Goal: Task Accomplishment & Management: Manage account settings

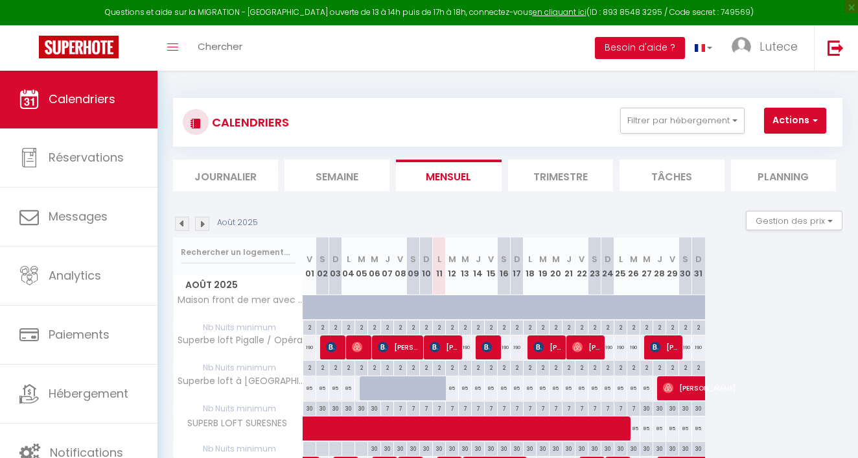
select select
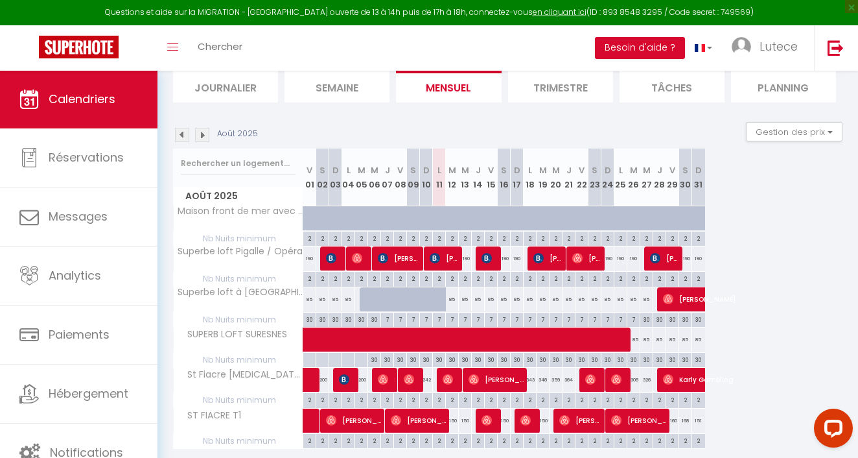
scroll to position [97, 0]
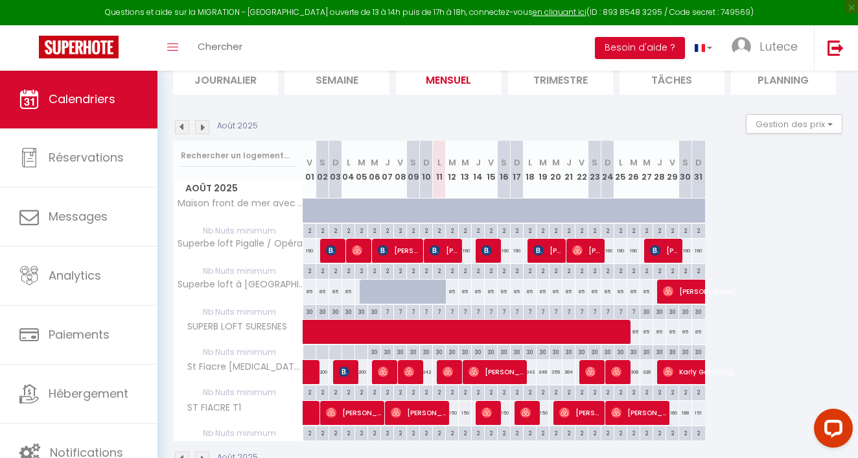
click at [635, 330] on span at bounding box center [685, 331] width 745 height 25
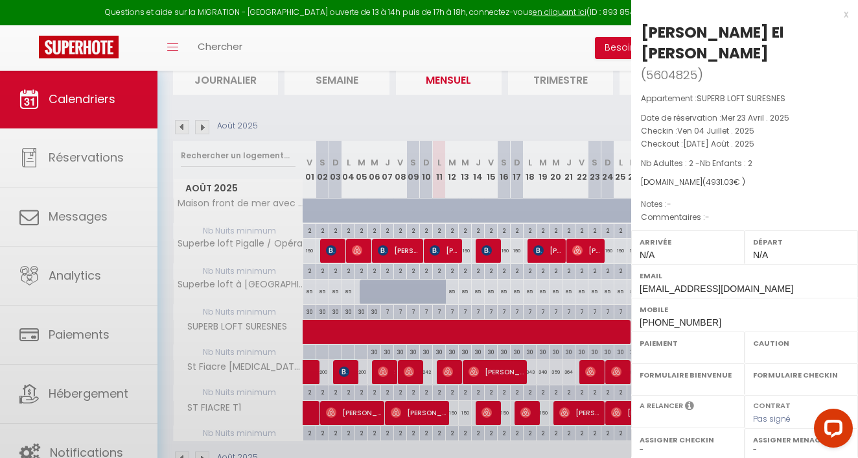
select select "OK"
select select "0"
select select "1"
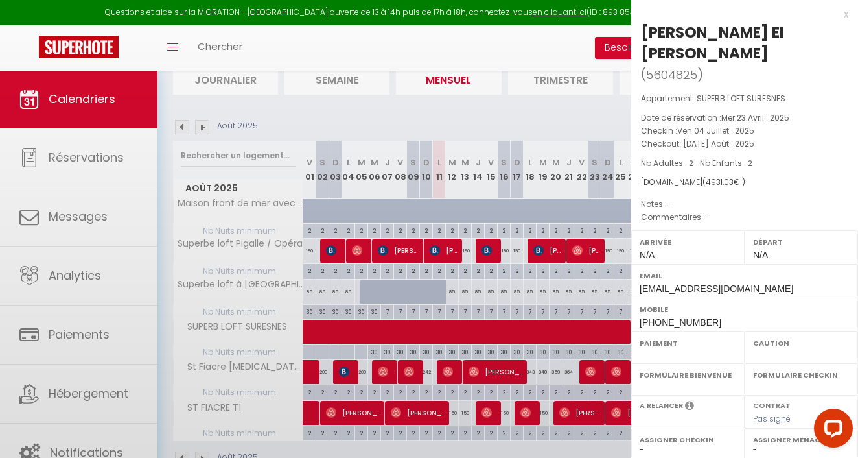
select select
select select "48088"
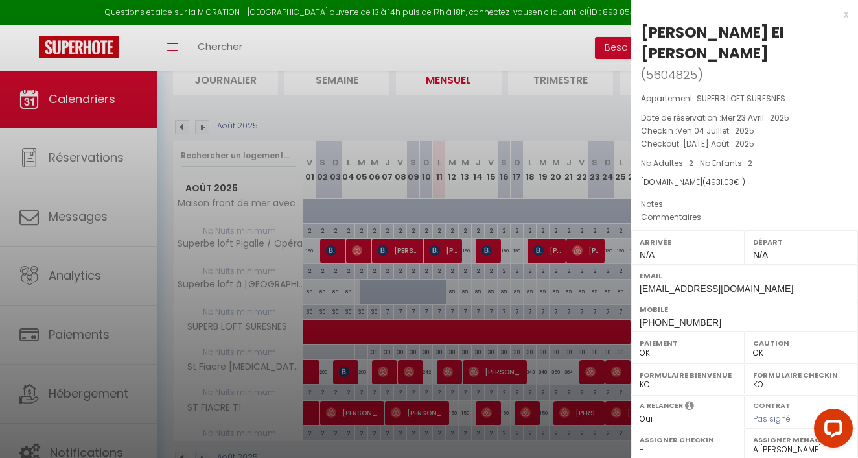
click at [849, 17] on div "x [PERSON_NAME] El [PERSON_NAME] ( 5604825 ) Appartement : SUPERB LOFT SURESNES…" at bounding box center [744, 322] width 227 height 645
click at [844, 11] on div "x" at bounding box center [739, 14] width 217 height 16
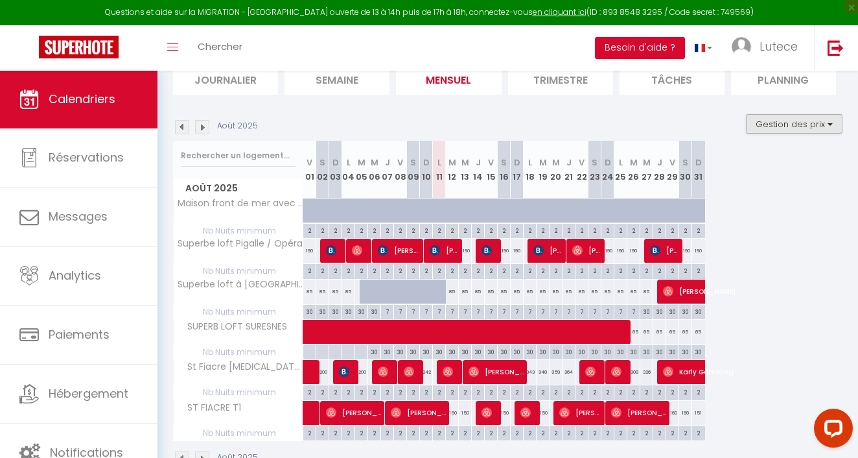
click at [789, 126] on button "Gestion des prix" at bounding box center [794, 123] width 97 height 19
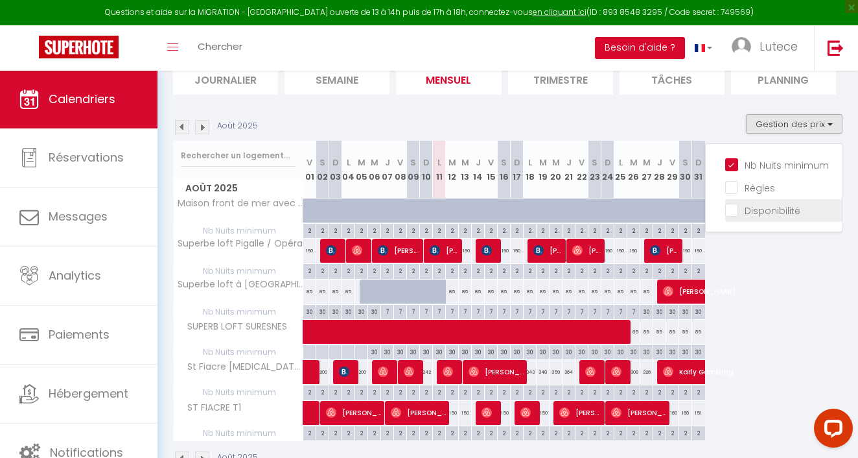
click at [742, 214] on input "Disponibilité" at bounding box center [783, 209] width 117 height 13
checkbox input "true"
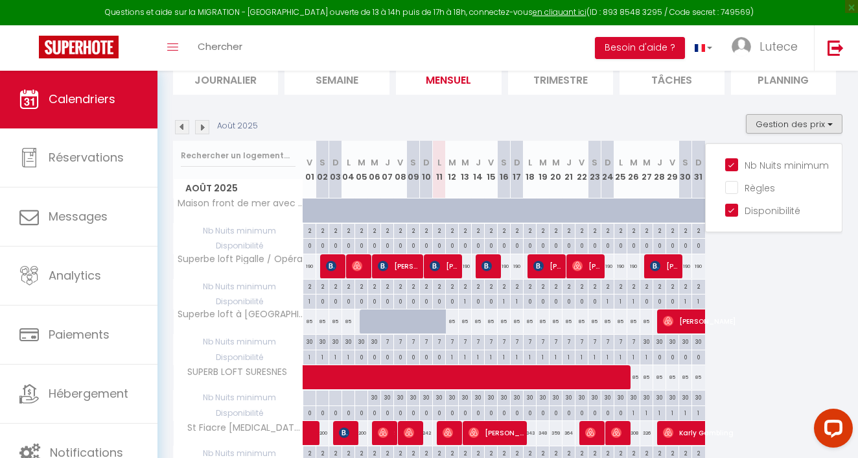
click at [637, 372] on span at bounding box center [685, 377] width 745 height 25
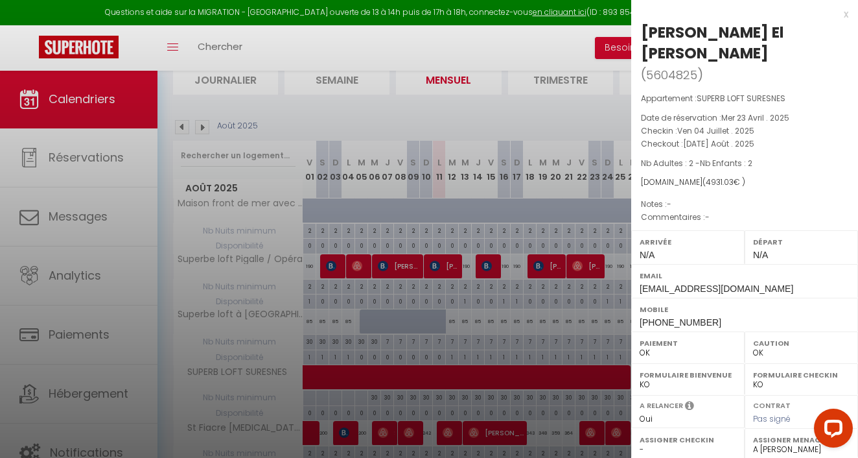
click at [844, 12] on div "x" at bounding box center [739, 14] width 217 height 16
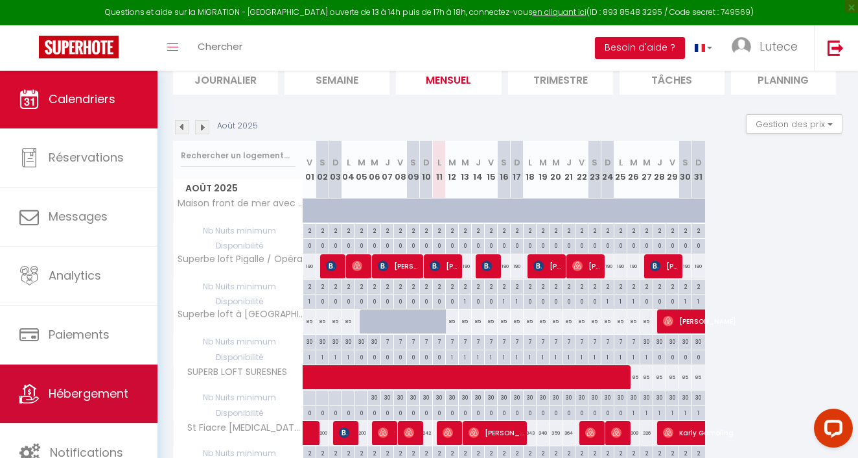
click at [89, 389] on span "Hébergement" at bounding box center [89, 393] width 80 height 16
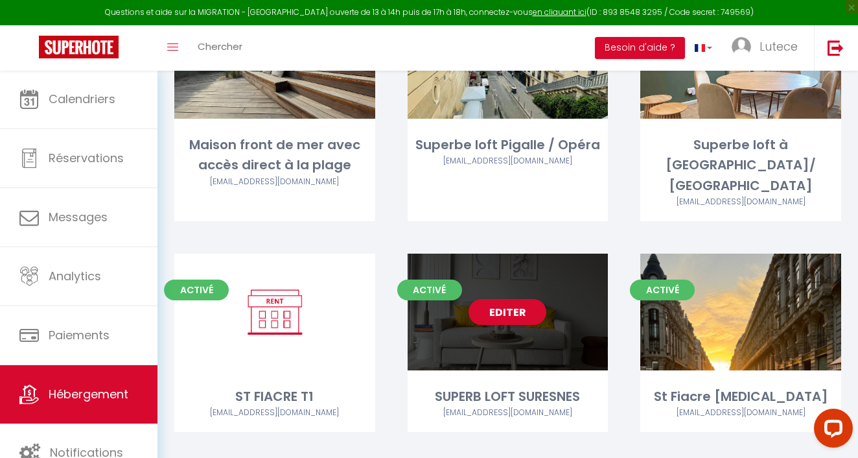
scroll to position [163, 0]
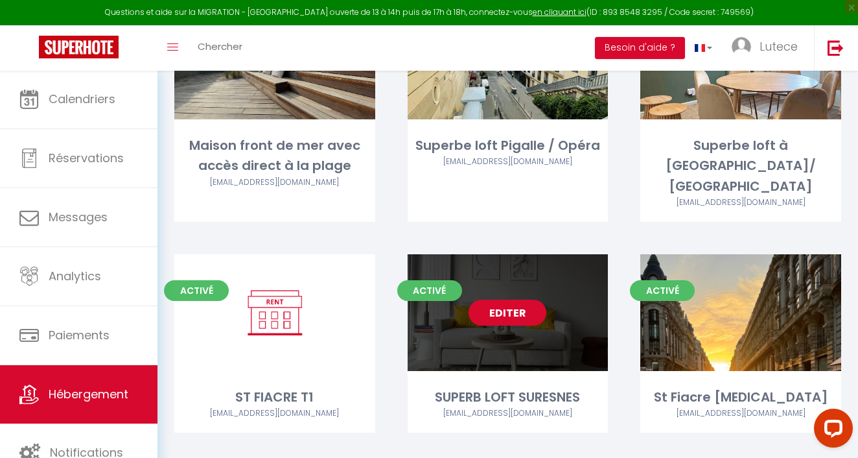
click at [520, 299] on link "Editer" at bounding box center [508, 312] width 78 height 26
select select "3"
select select "2"
select select "1"
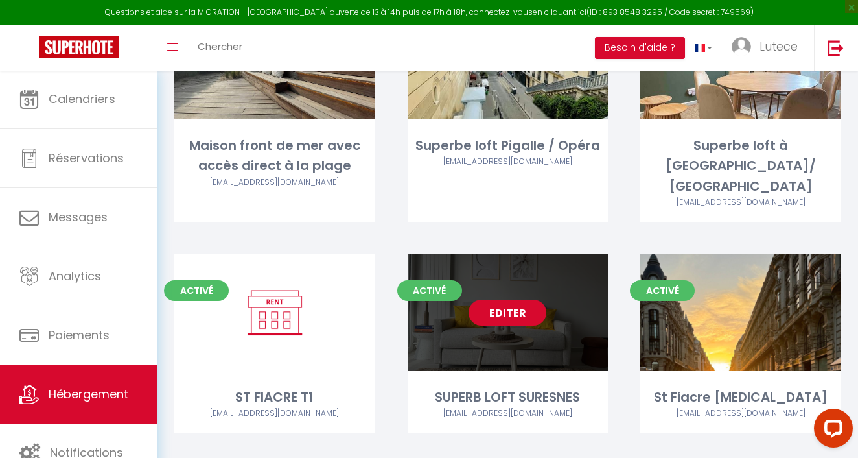
select select "28"
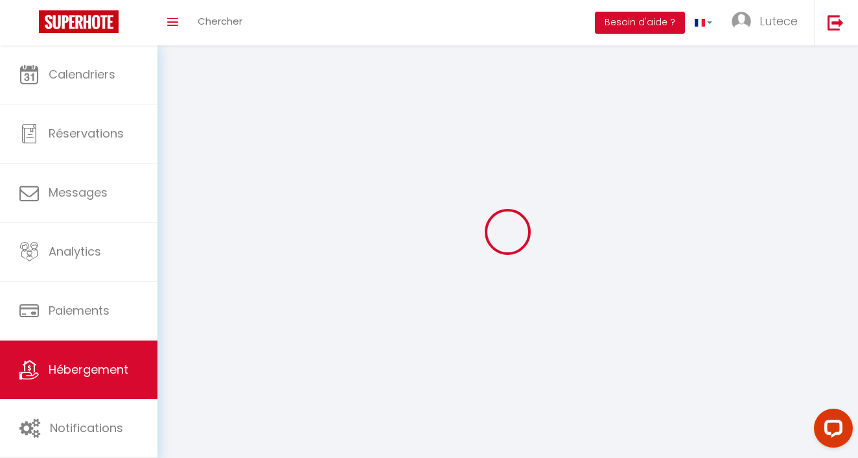
select select
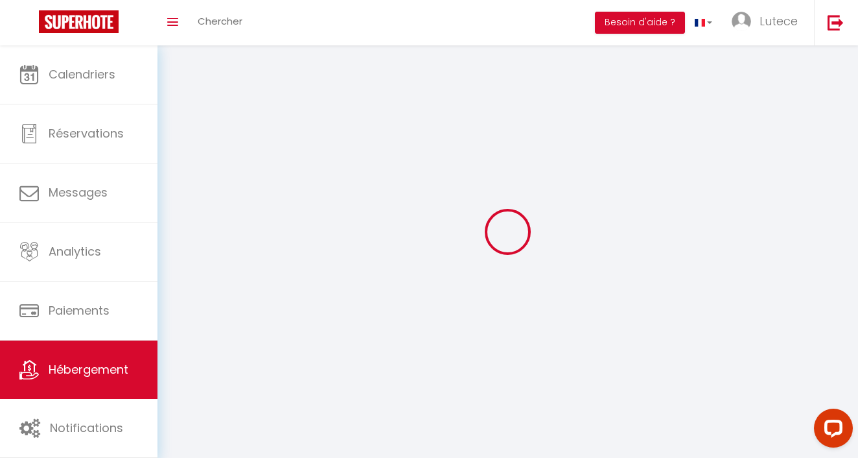
select select
checkbox input "false"
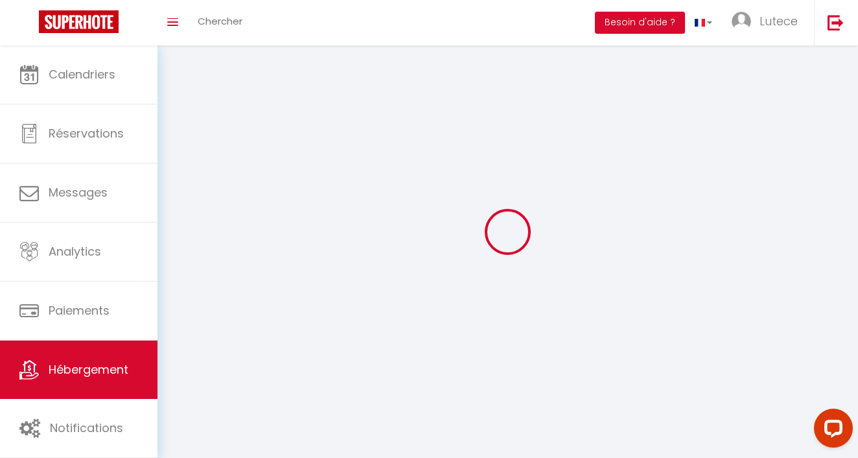
select select
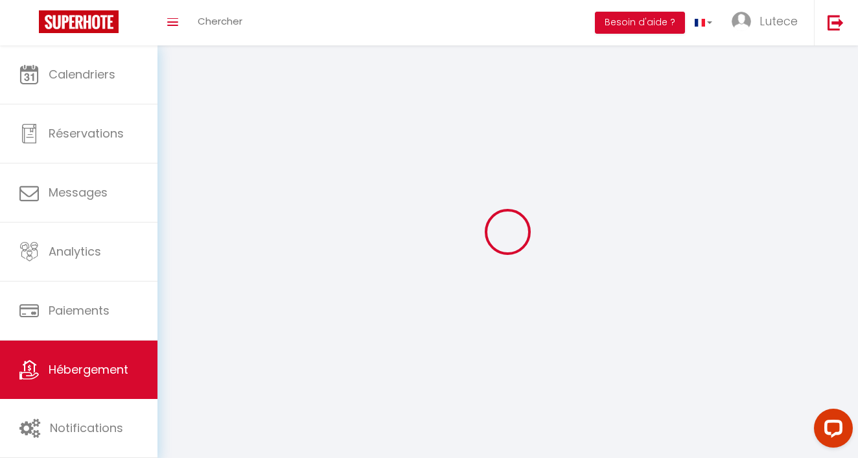
select select
checkbox input "false"
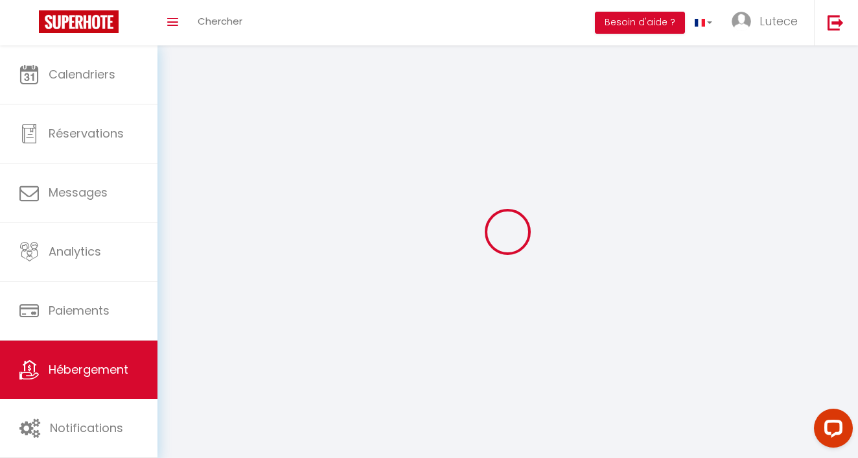
checkbox input "false"
select select
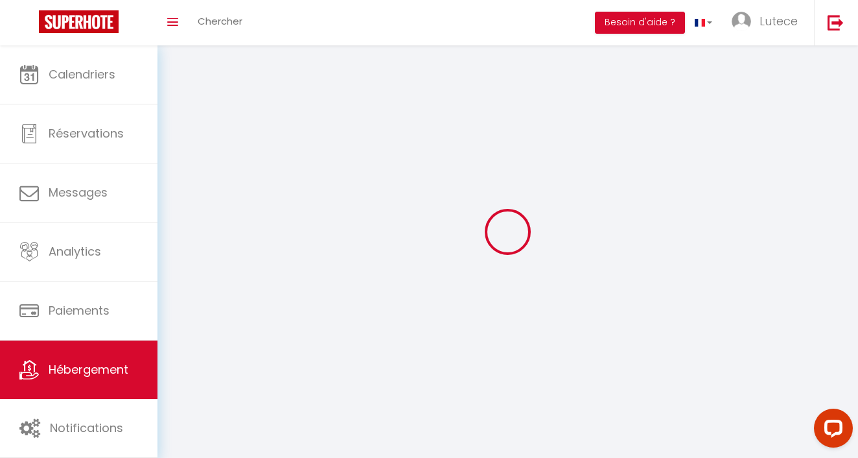
select select
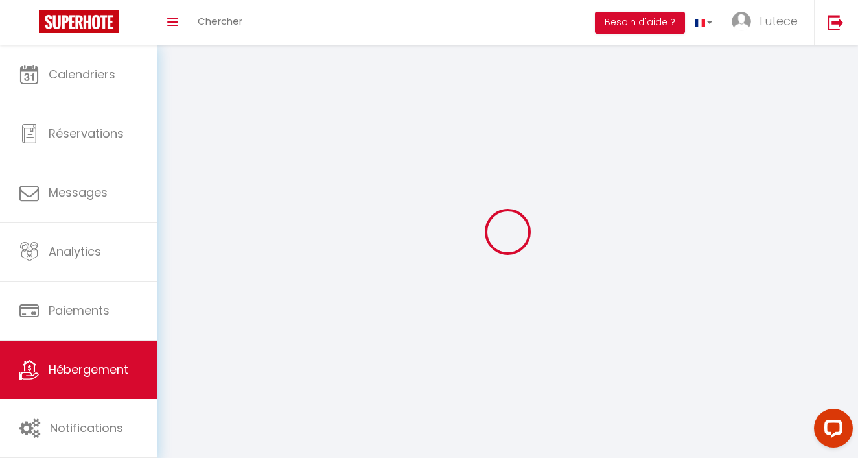
checkbox input "false"
select select
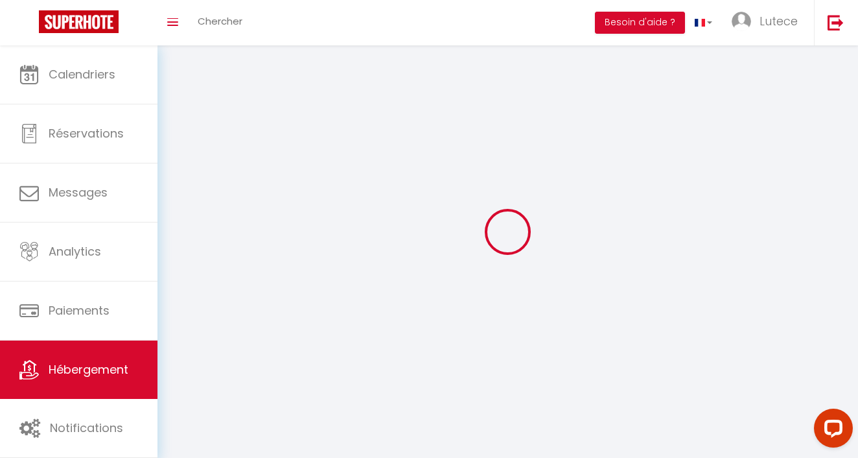
select select
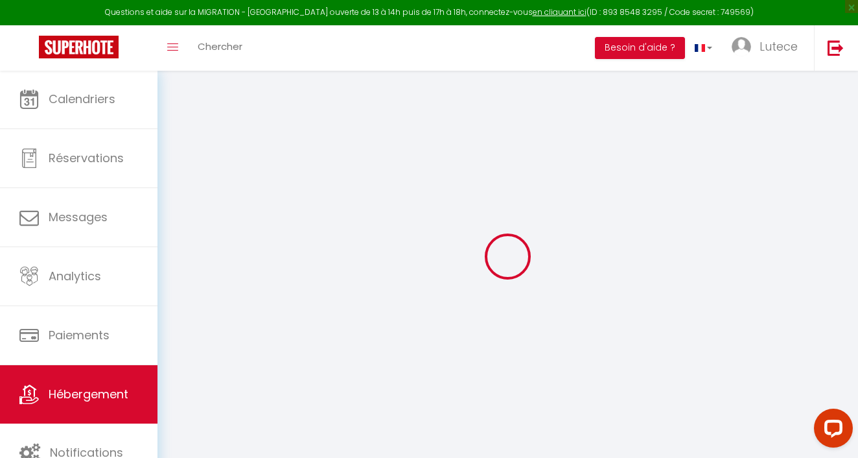
select select
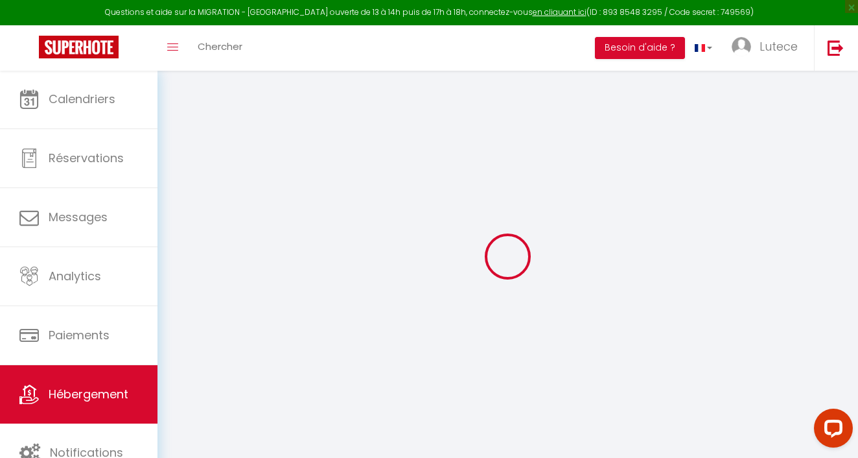
select select
checkbox input "false"
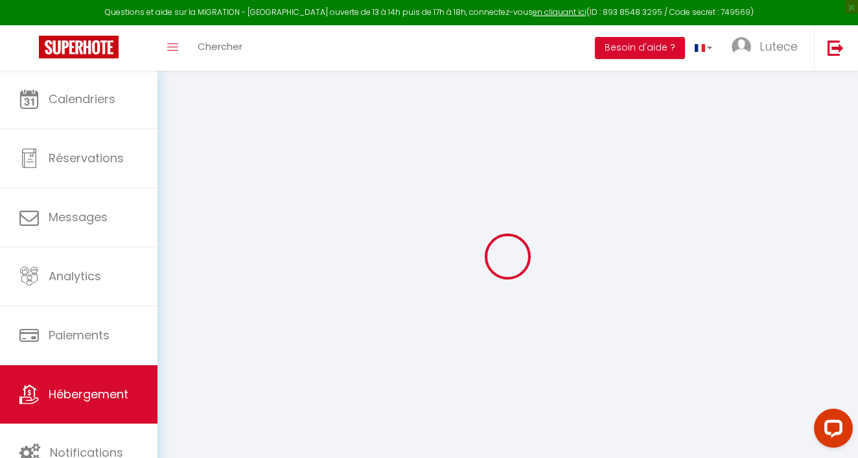
select select
type input "SUPERB LOFT SURESNES"
type input "SCI"
type input "BLGL"
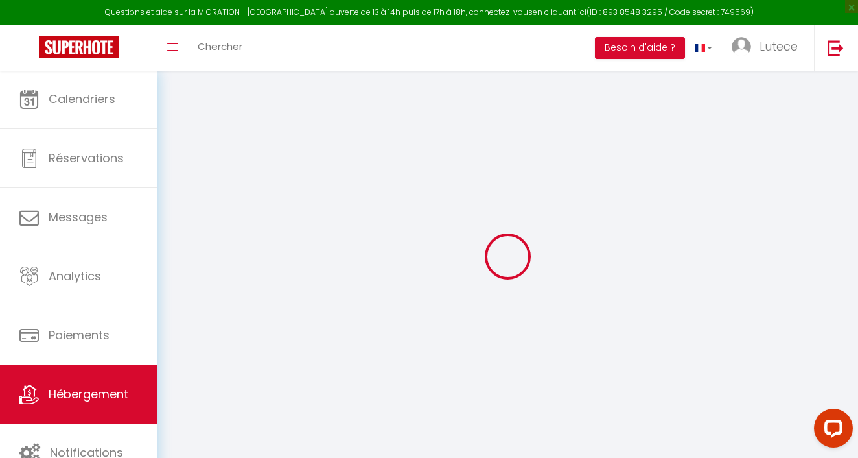
type input "[STREET_ADDRESS]"
type input "75001"
type input "[GEOGRAPHIC_DATA]"
select select "6"
select select "2"
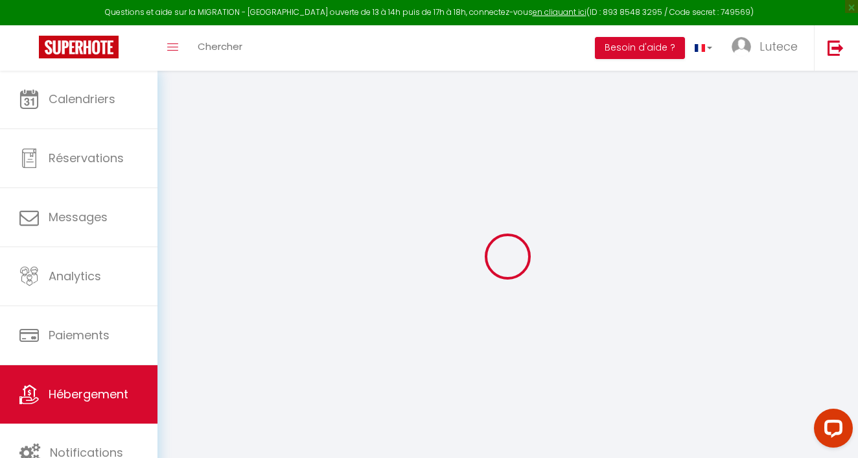
type input "80"
type input "180"
select select
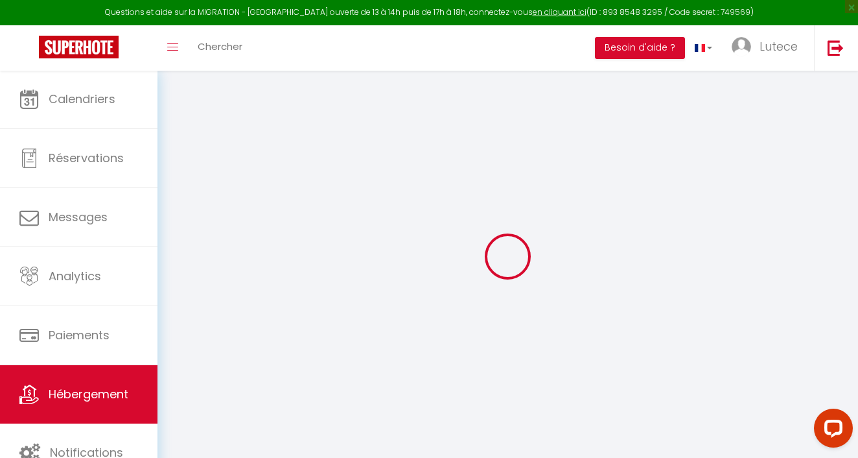
select select
type input "[STREET_ADDRESS][PERSON_NAME]"
type input "92150"
type input "SURESNES"
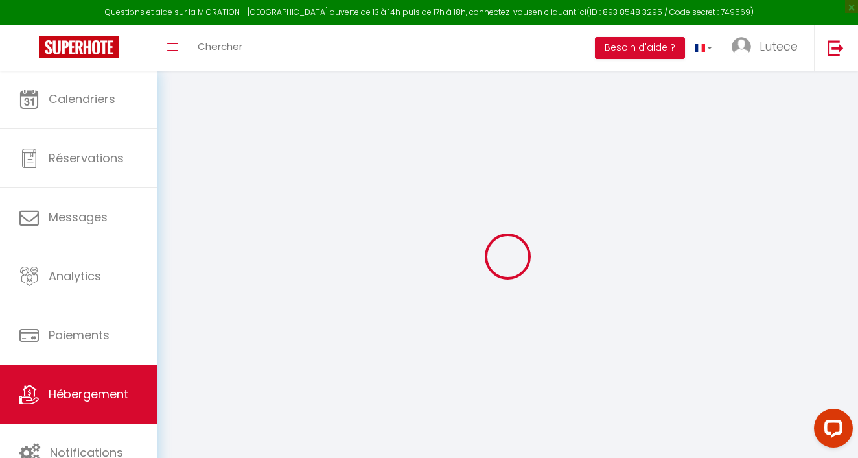
type input "[EMAIL_ADDRESS][DOMAIN_NAME]"
select select
checkbox input "false"
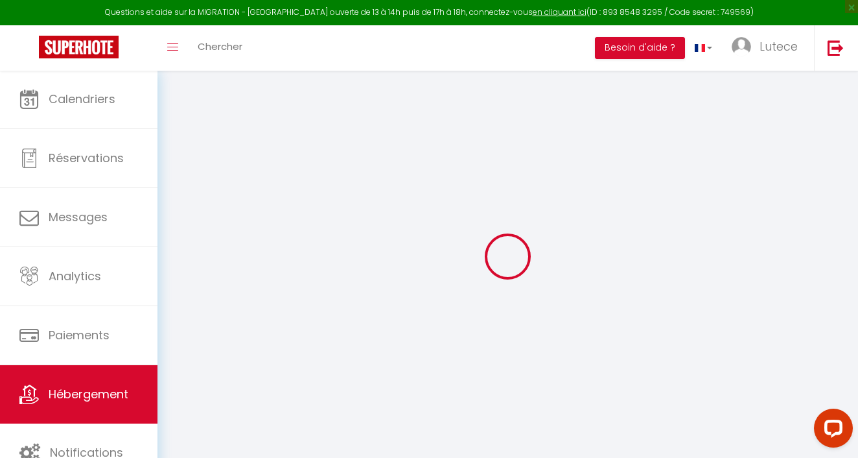
checkbox input "false"
type input "0"
select select "48088"
select select
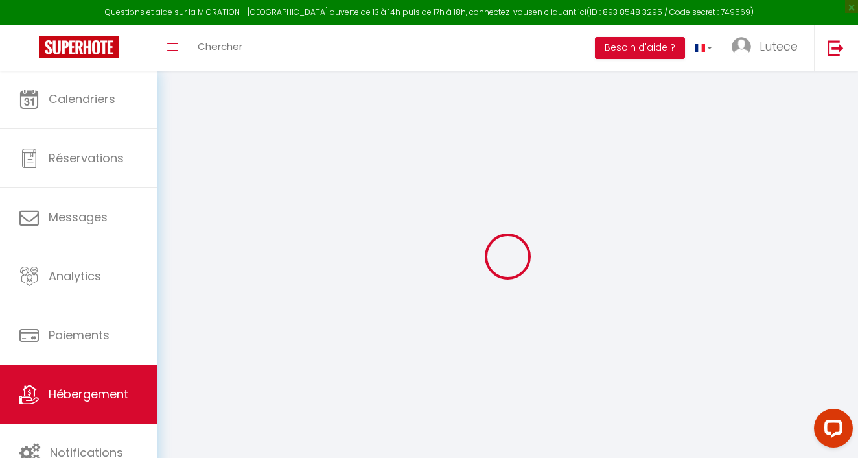
select select
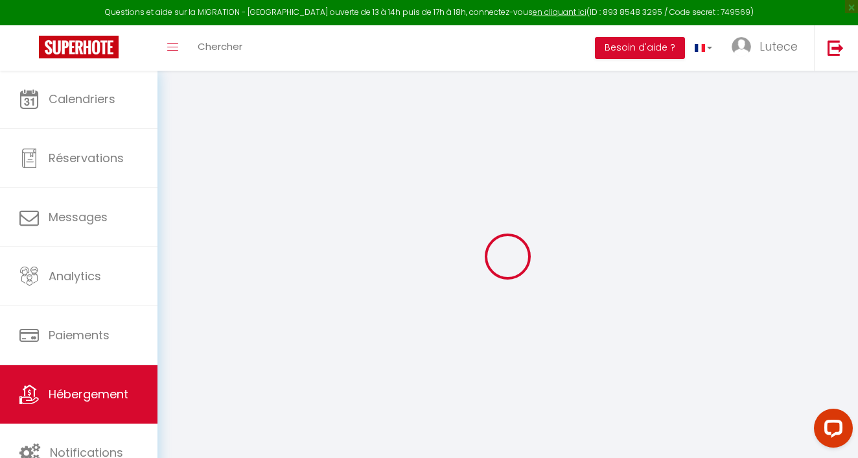
checkbox input "false"
select select
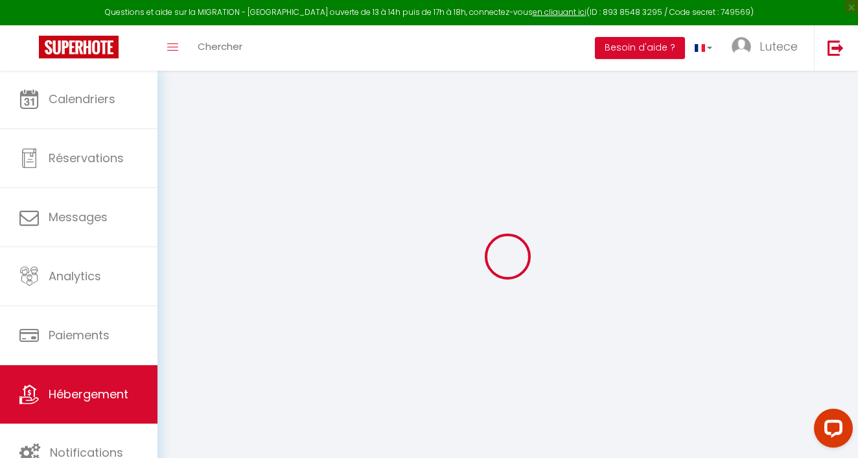
checkbox input "false"
select select
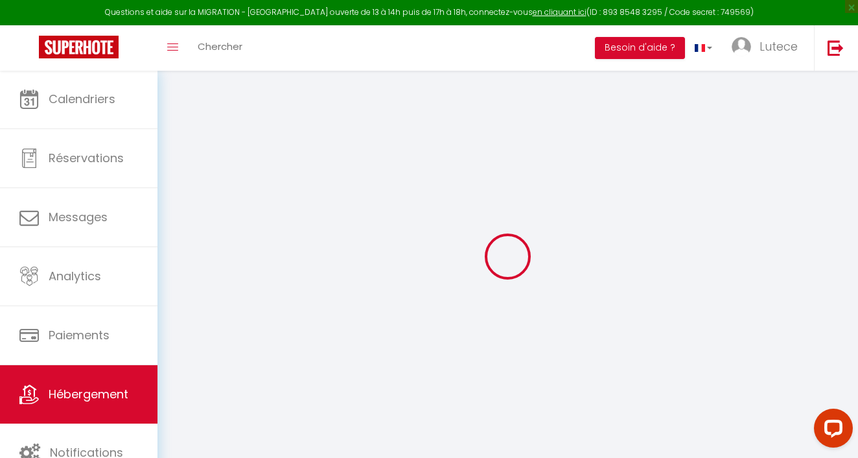
checkbox input "false"
select select "15:00"
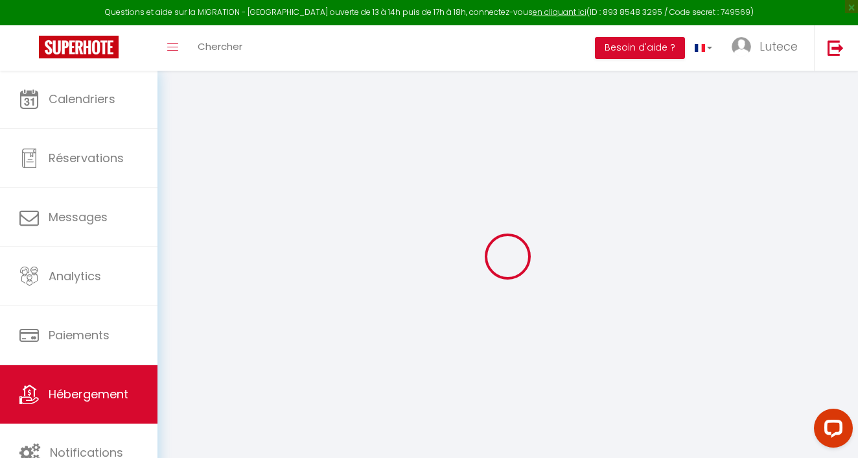
select select "23:45"
select select "10:00"
select select "30"
select select "120"
select select
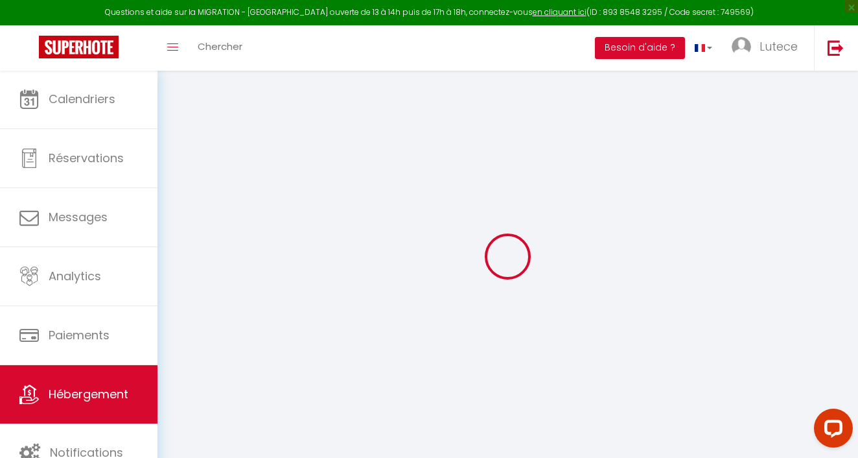
checkbox input "false"
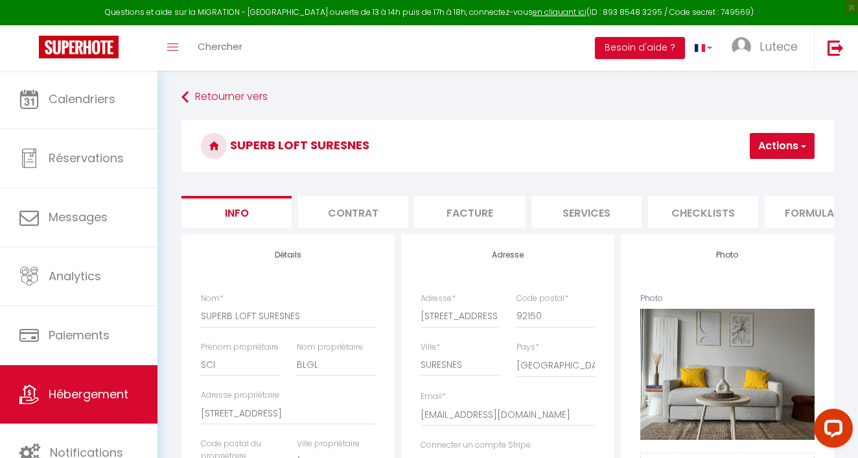
select select
checkbox input "false"
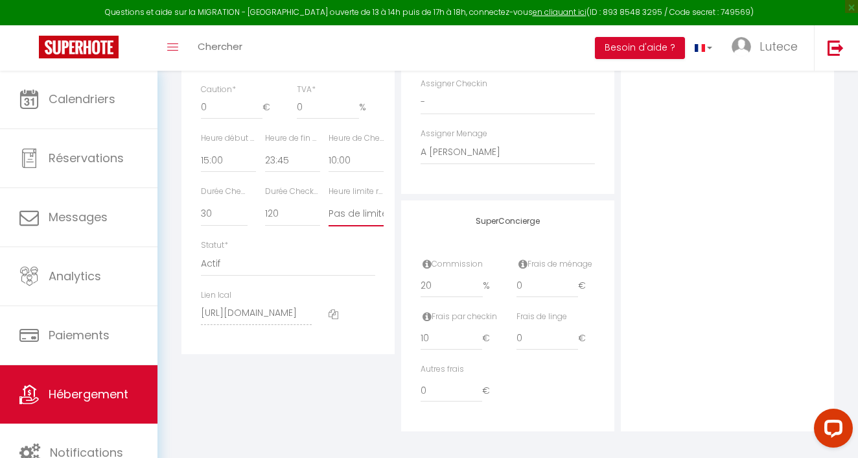
scroll to position [677, 0]
click at [835, 423] on div "Open LiveChat chat widget" at bounding box center [833, 427] width 22 height 22
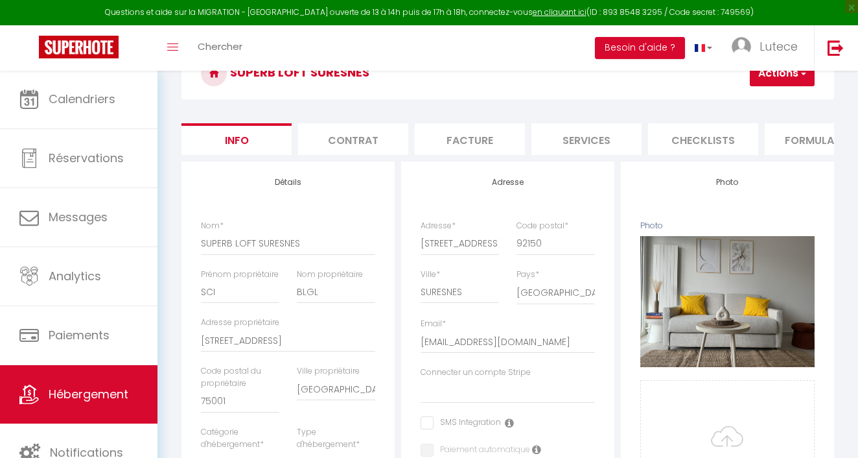
scroll to position [71, 0]
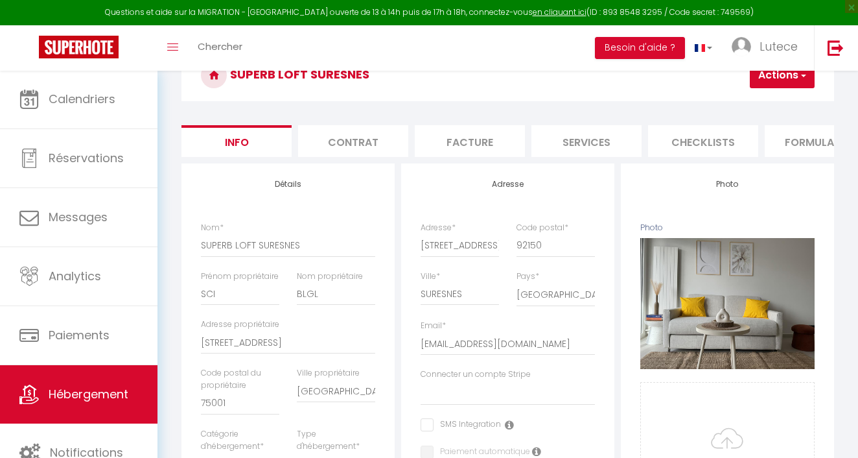
click at [544, 106] on div "SUPERB LOFT SURESNES Actions Enregistrer Dupliquer Supprimer Importer les réser…" at bounding box center [507, 78] width 653 height 59
click at [578, 142] on li "Services" at bounding box center [586, 141] width 110 height 32
select select
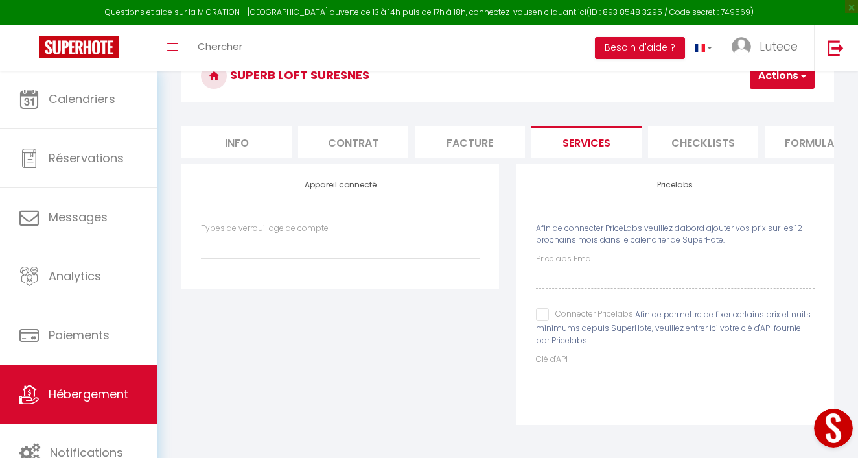
scroll to position [70, 0]
click at [706, 144] on li "Checklists" at bounding box center [703, 142] width 110 height 32
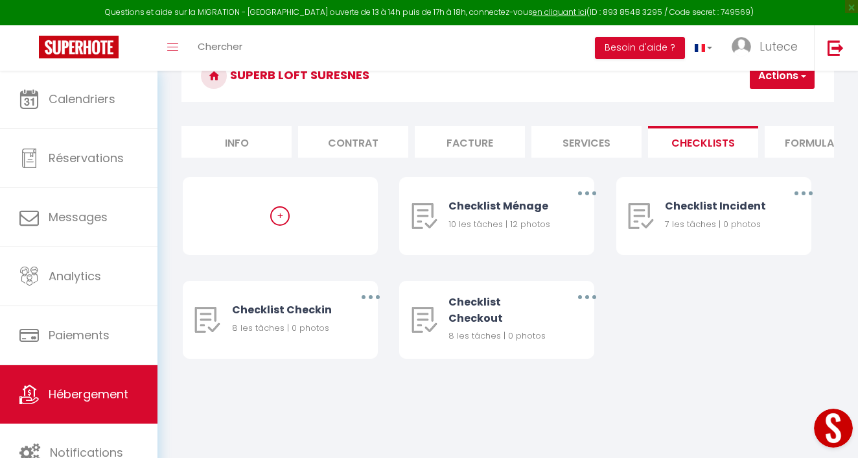
click at [796, 145] on li "Formulaires" at bounding box center [820, 142] width 110 height 32
select select
checkbox input "false"
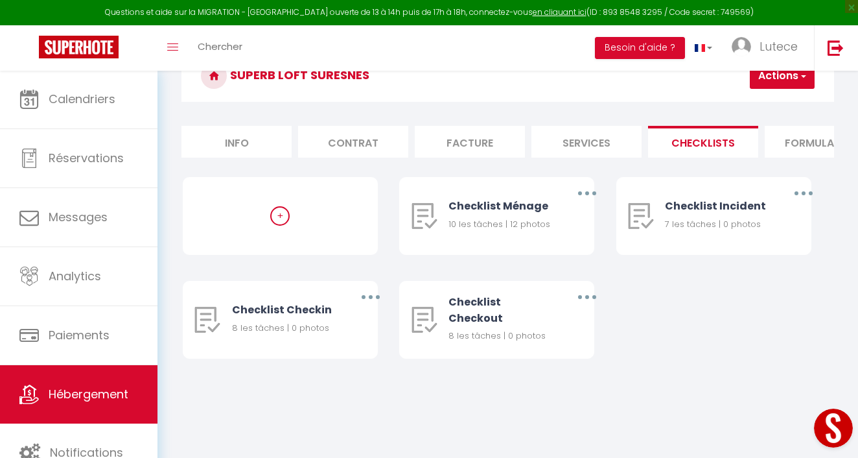
checkbox input "false"
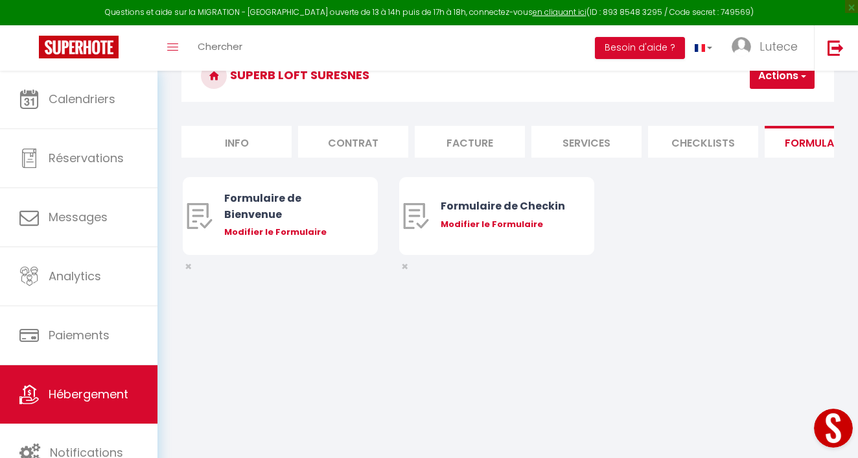
click at [246, 138] on li "Info" at bounding box center [236, 142] width 110 height 32
select select
checkbox input "false"
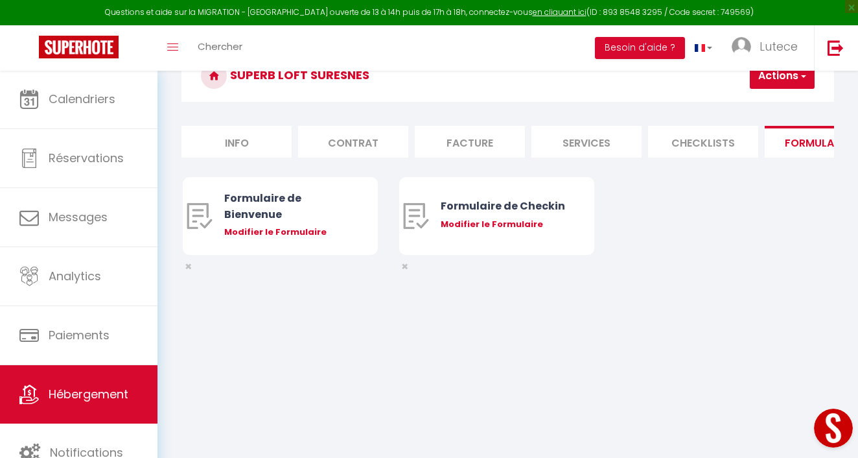
checkbox input "false"
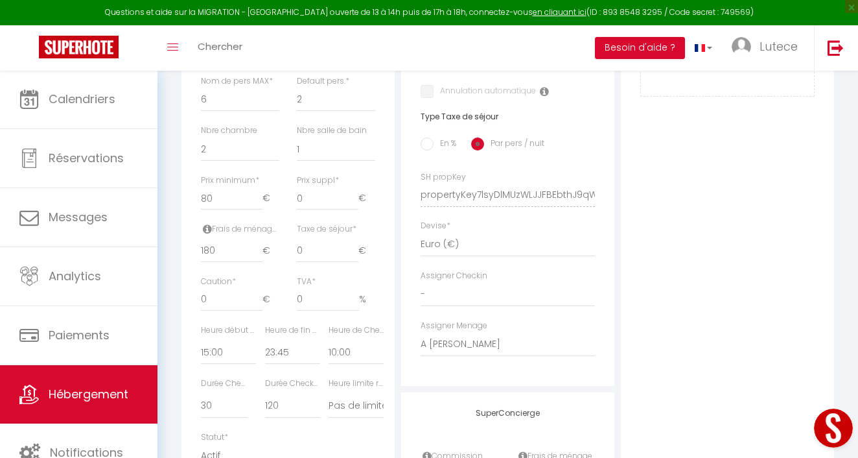
scroll to position [466, 0]
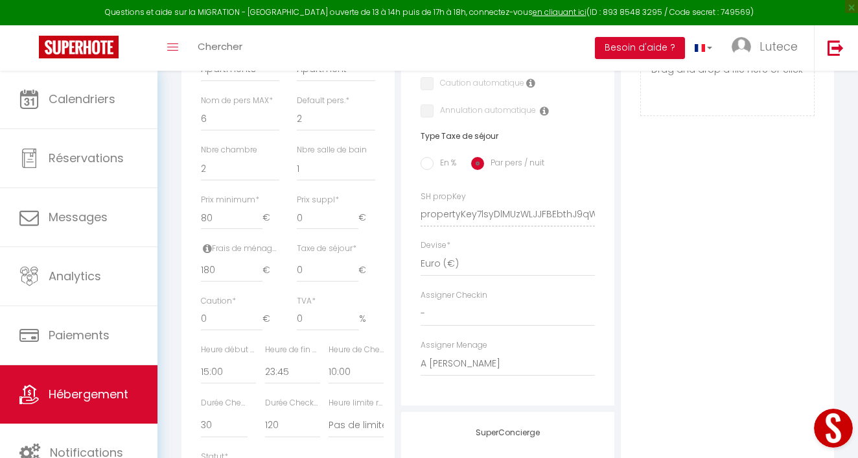
click at [826, 428] on button "Open LiveChat chat widget" at bounding box center [833, 427] width 39 height 39
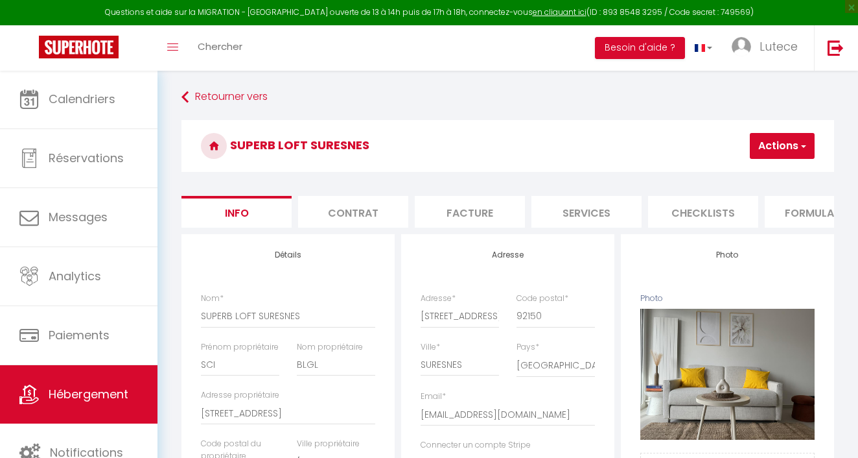
scroll to position [0, 0]
click at [529, 121] on h3 "SUPERB LOFT SURESNES" at bounding box center [507, 146] width 653 height 52
click at [802, 146] on span "button" at bounding box center [802, 145] width 8 height 13
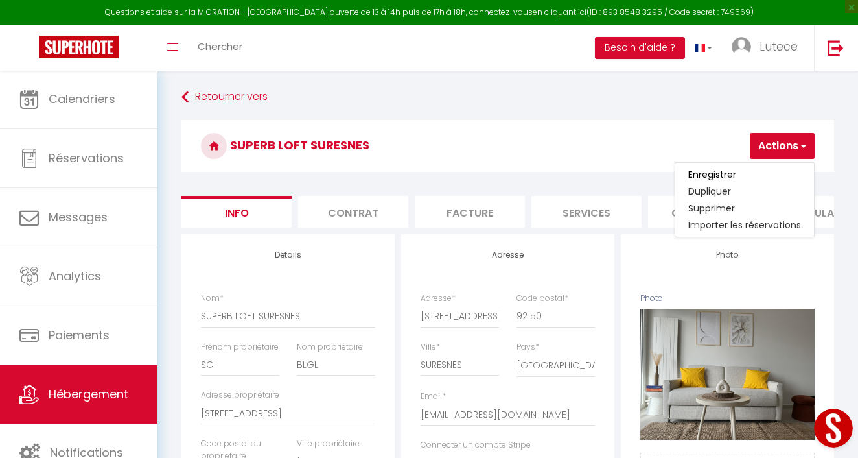
click at [607, 165] on h3 "SUPERB LOFT SURESNES" at bounding box center [507, 146] width 653 height 52
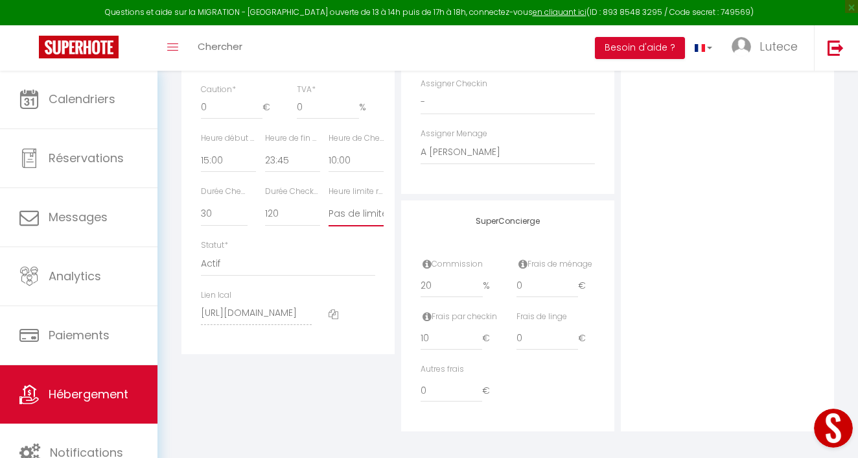
scroll to position [677, 0]
click at [833, 428] on button "Open LiveChat chat widget" at bounding box center [833, 427] width 39 height 39
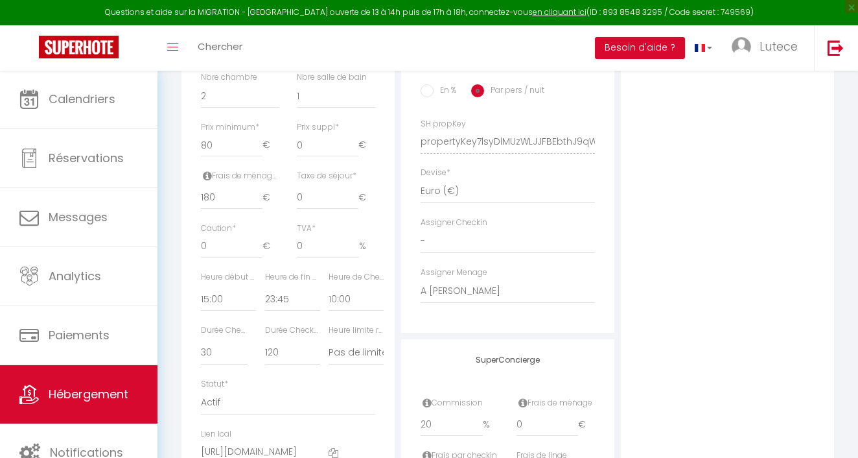
scroll to position [542, 0]
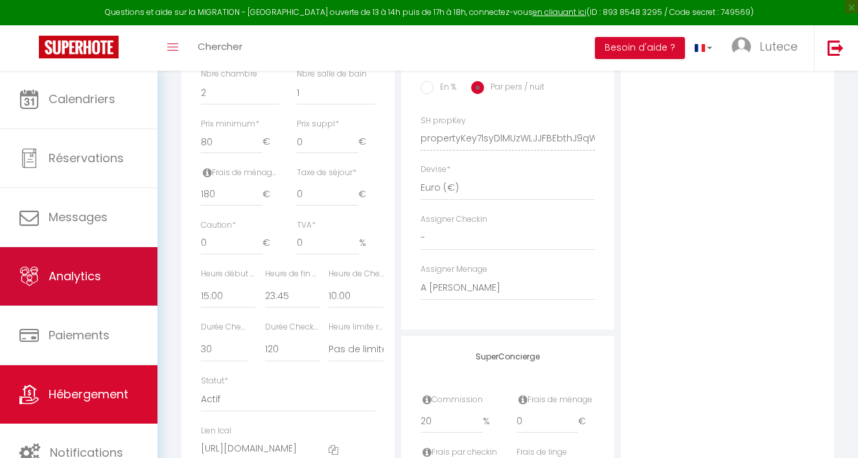
click at [50, 274] on span "Analytics" at bounding box center [75, 276] width 52 height 16
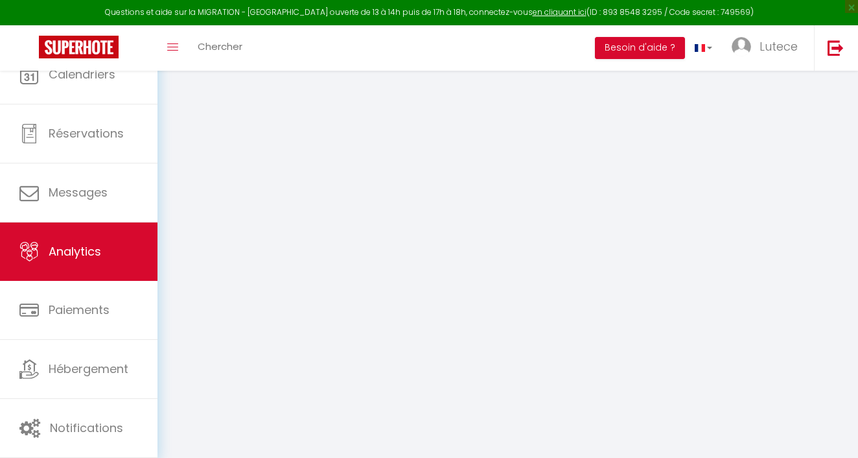
select select "2025"
select select "8"
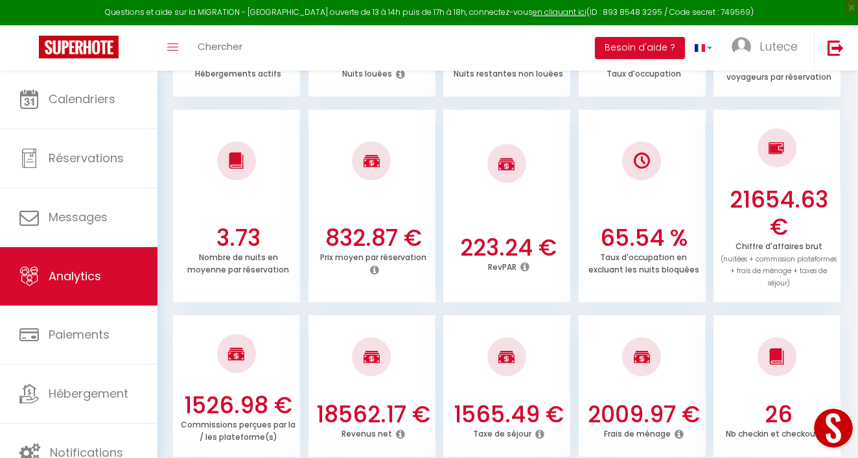
scroll to position [324, 0]
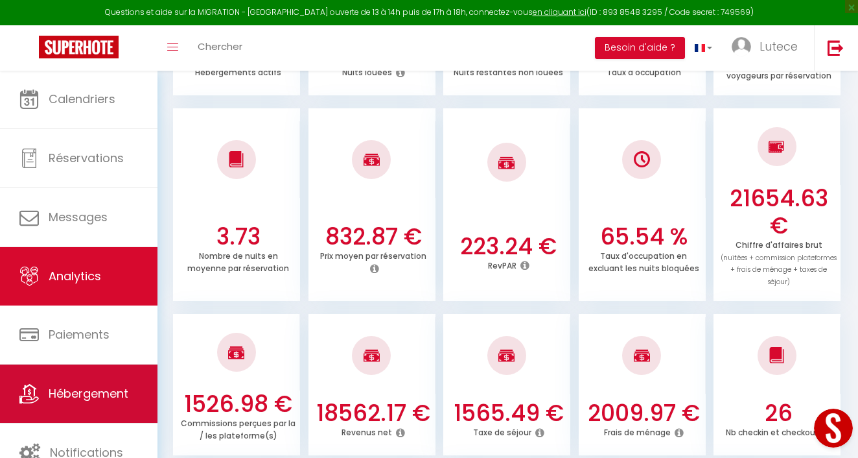
click at [56, 400] on span "Hébergement" at bounding box center [89, 393] width 80 height 16
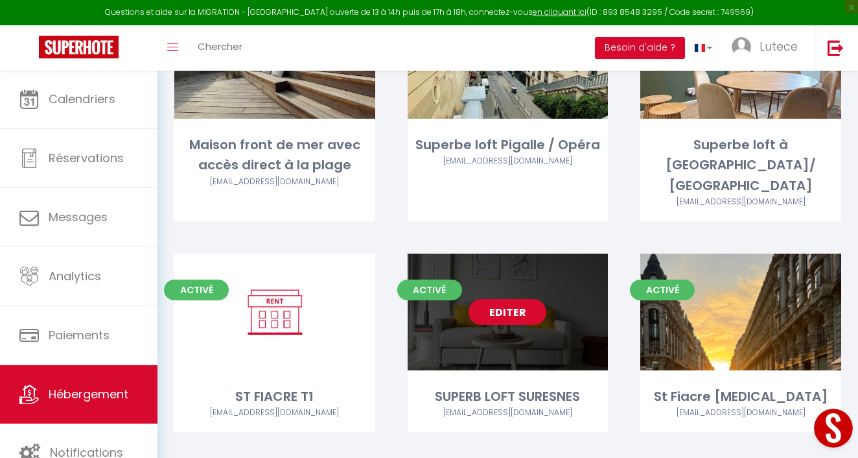
scroll to position [163, 0]
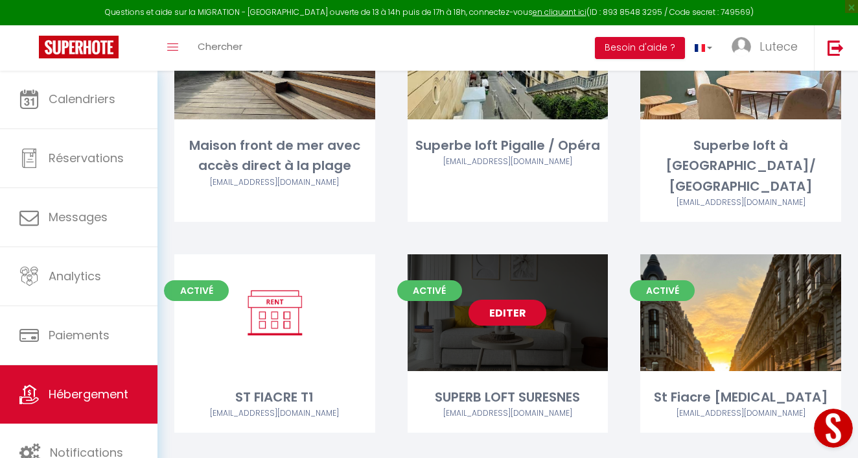
click at [509, 299] on link "Editer" at bounding box center [508, 312] width 78 height 26
select select "3"
select select "2"
select select "1"
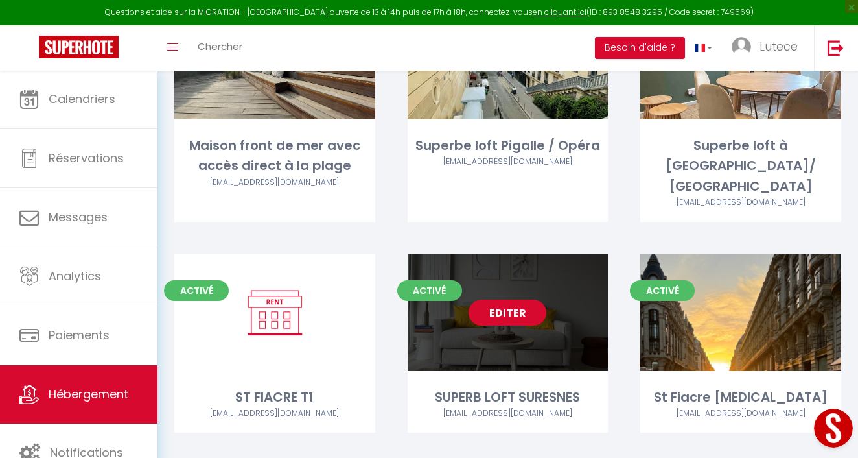
select select "28"
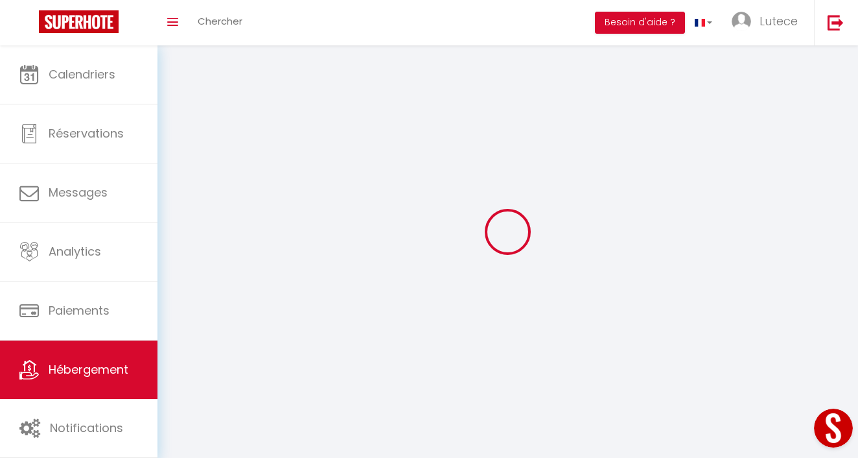
select select
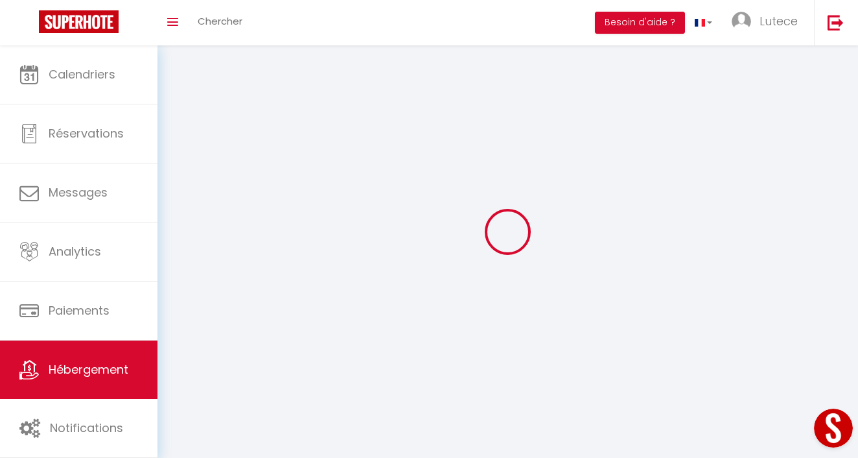
select select
checkbox input "false"
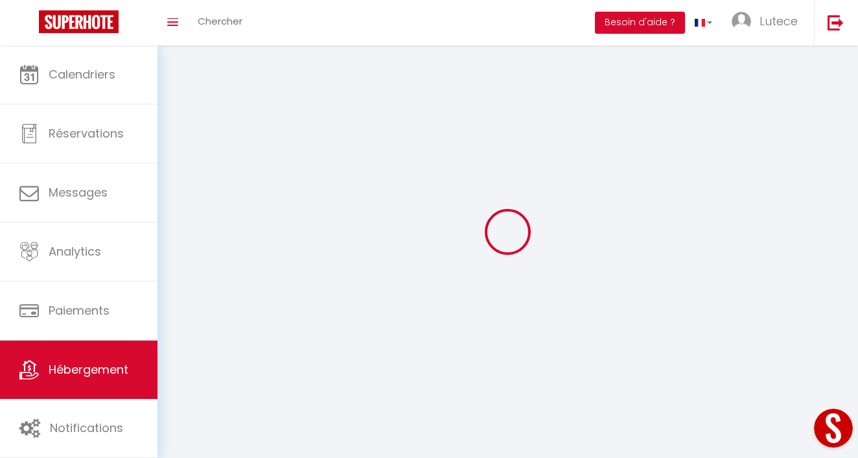
select select
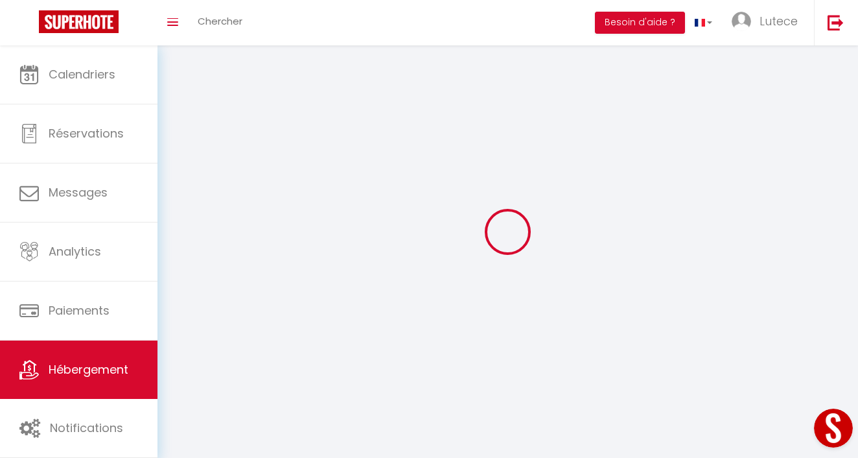
select select
checkbox input "false"
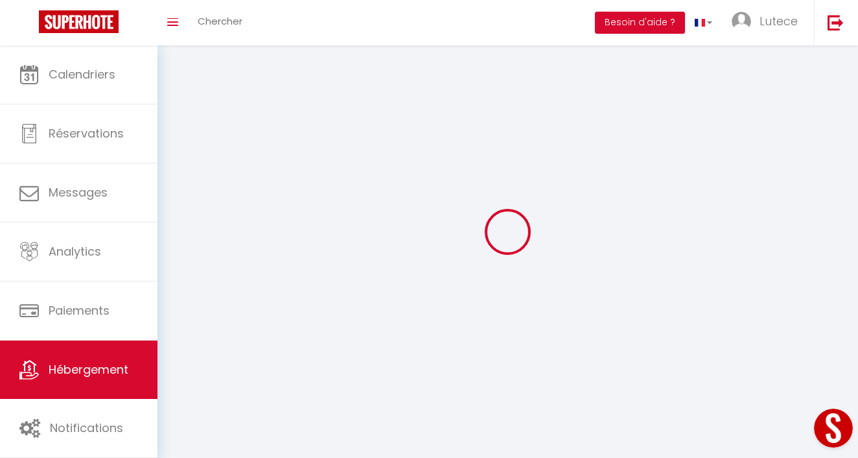
checkbox input "false"
select select
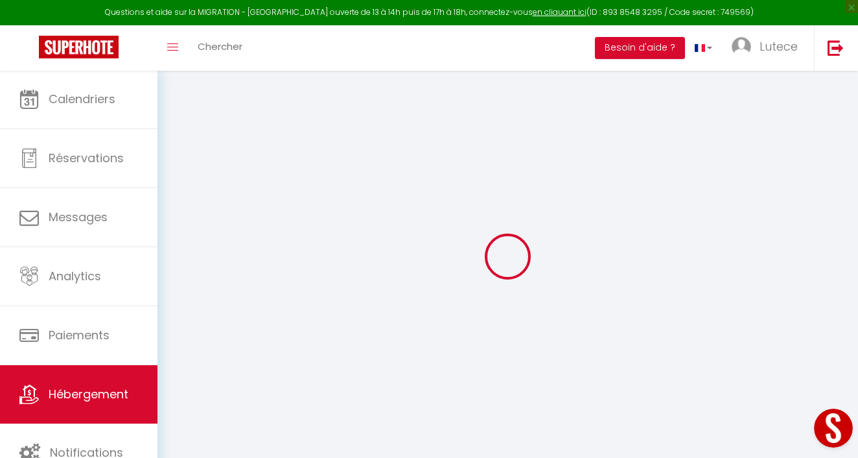
select select
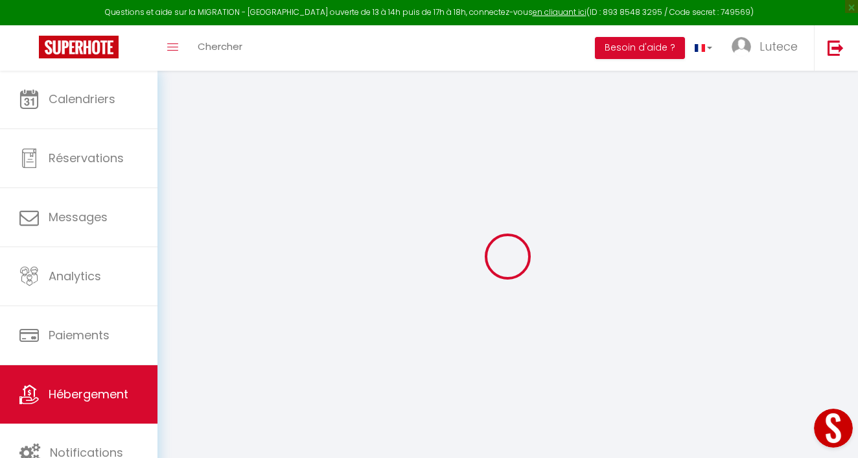
select select
checkbox input "false"
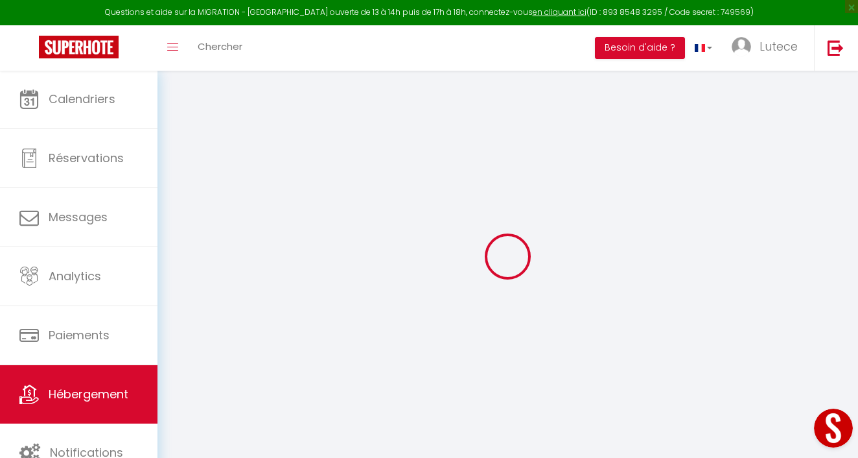
select select
type input "SUPERB LOFT SURESNES"
type input "SCI"
type input "BLGL"
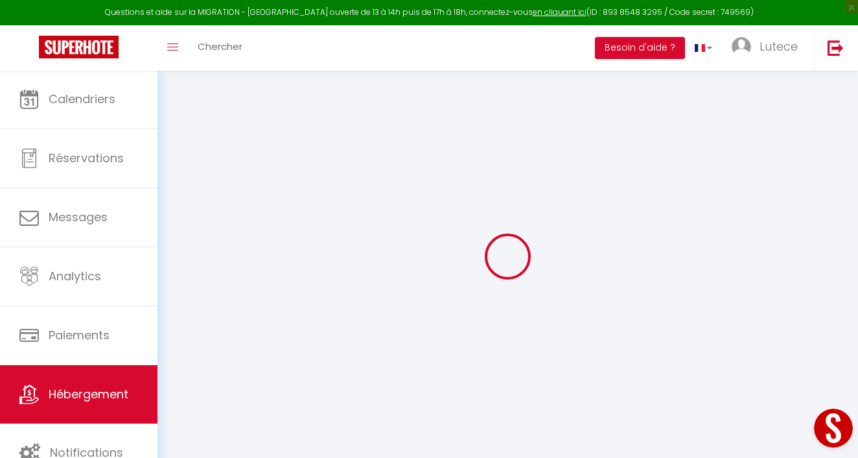
type input "[STREET_ADDRESS]"
type input "75001"
type input "[GEOGRAPHIC_DATA]"
select select "6"
select select "2"
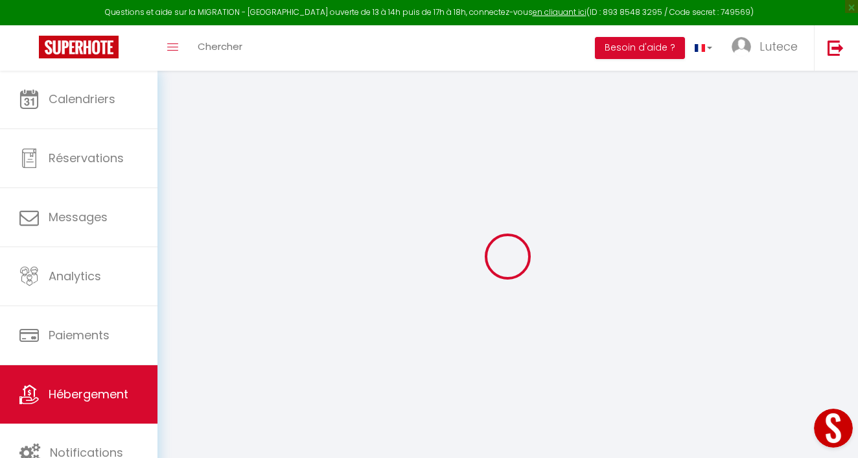
type input "80"
type input "180"
select select
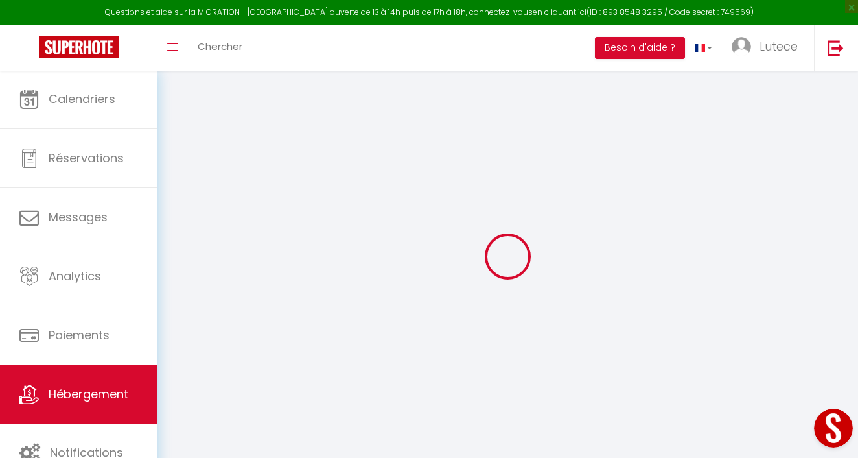
select select
type input "[STREET_ADDRESS][PERSON_NAME]"
type input "92150"
type input "SURESNES"
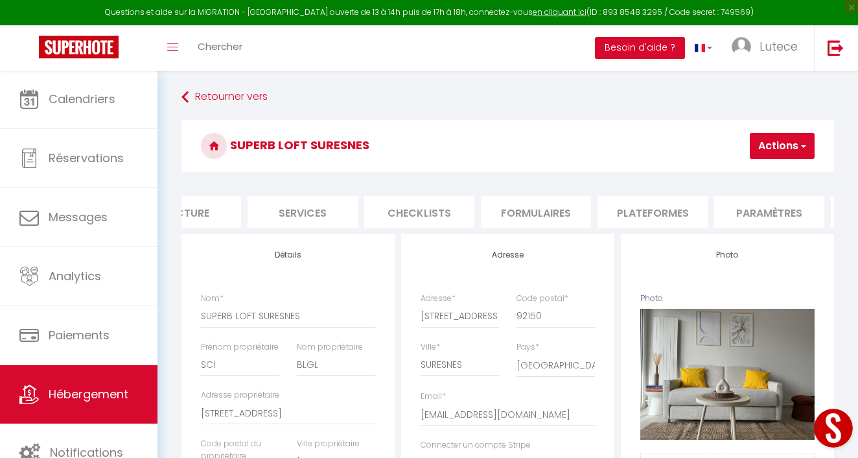
scroll to position [0, 303]
click at [730, 214] on li "Paramètres" at bounding box center [750, 212] width 110 height 32
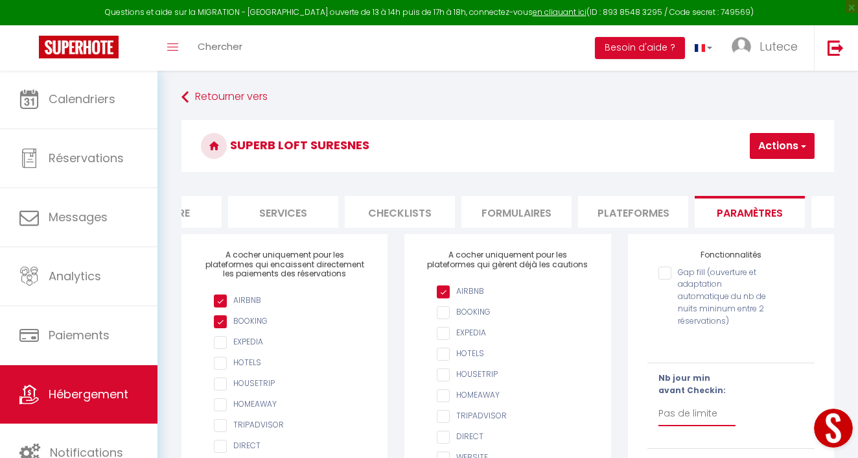
click at [770, 147] on button "Actions" at bounding box center [782, 146] width 65 height 26
click at [762, 172] on input "Enregistrer" at bounding box center [748, 174] width 48 height 13
